Goal: Find specific page/section: Find specific page/section

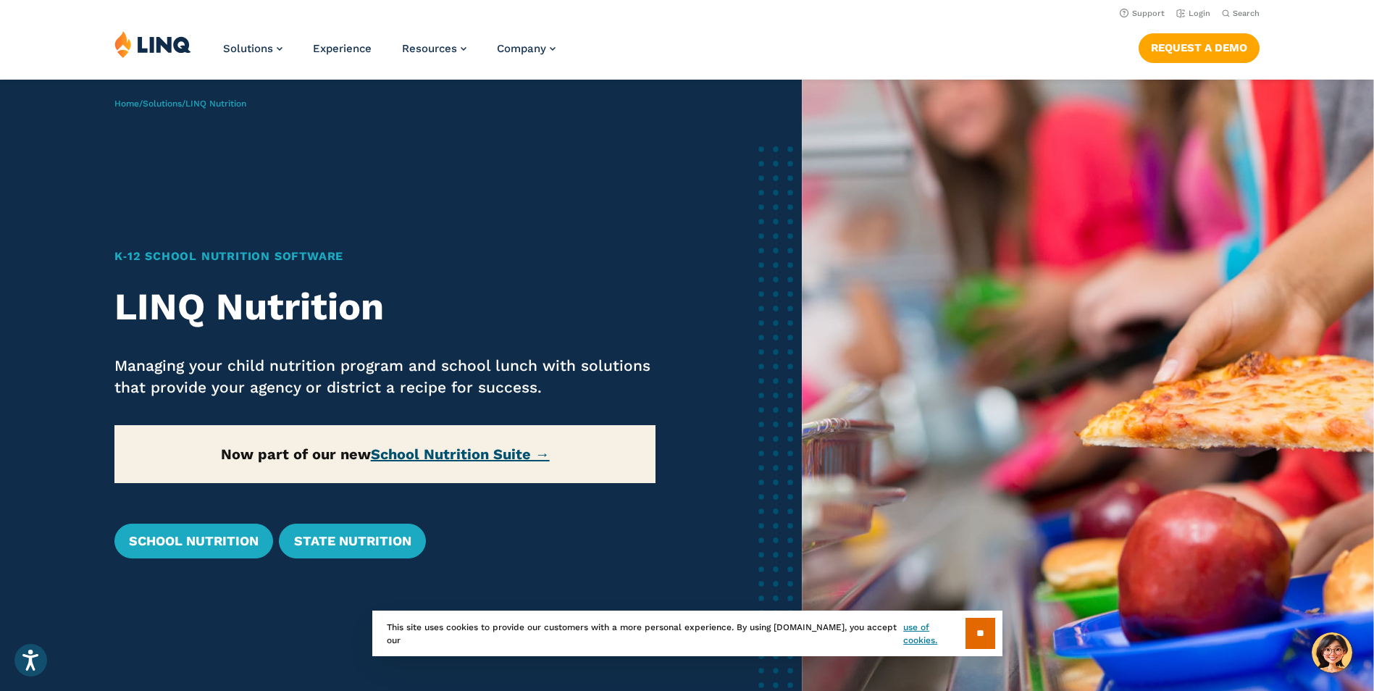
click at [421, 449] on link "School Nutrition Suite →" at bounding box center [460, 453] width 179 height 17
click at [356, 541] on link "State Nutrition" at bounding box center [352, 541] width 146 height 35
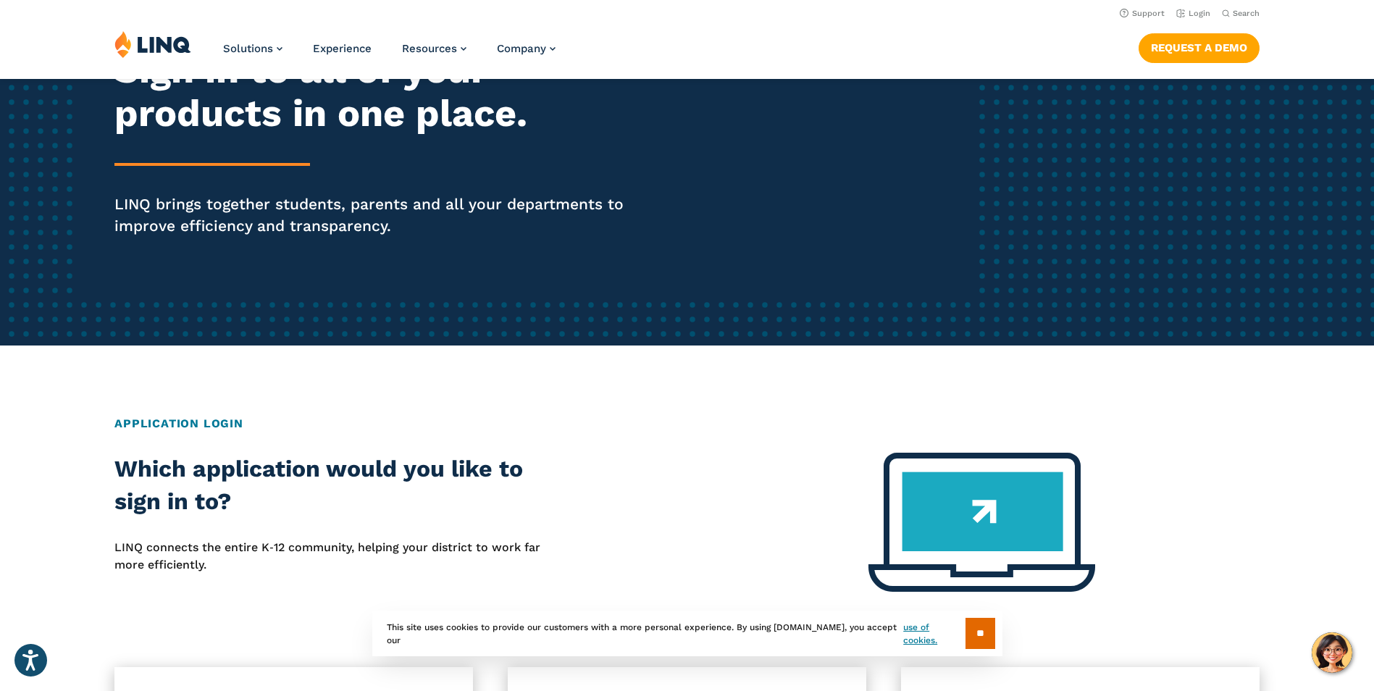
scroll to position [217, 0]
